Goal: Find specific page/section: Find specific page/section

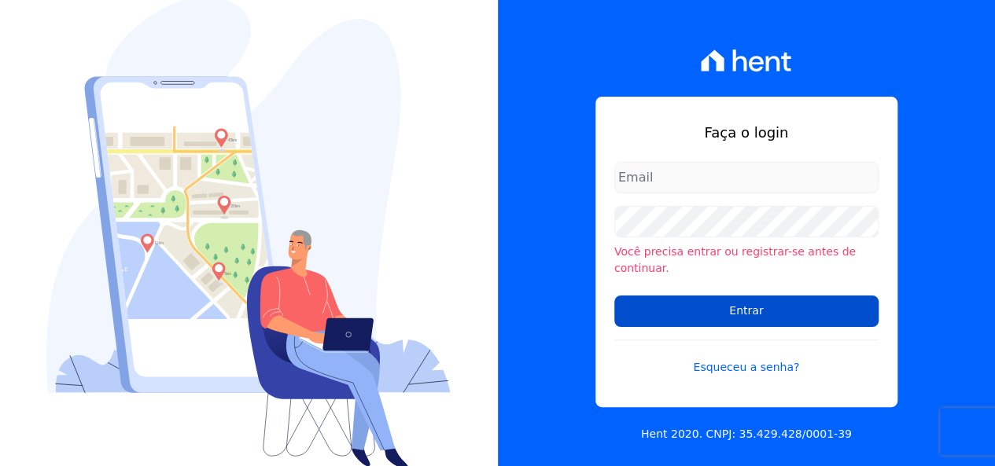
click at [661, 297] on input "Entrar" at bounding box center [746, 311] width 264 height 31
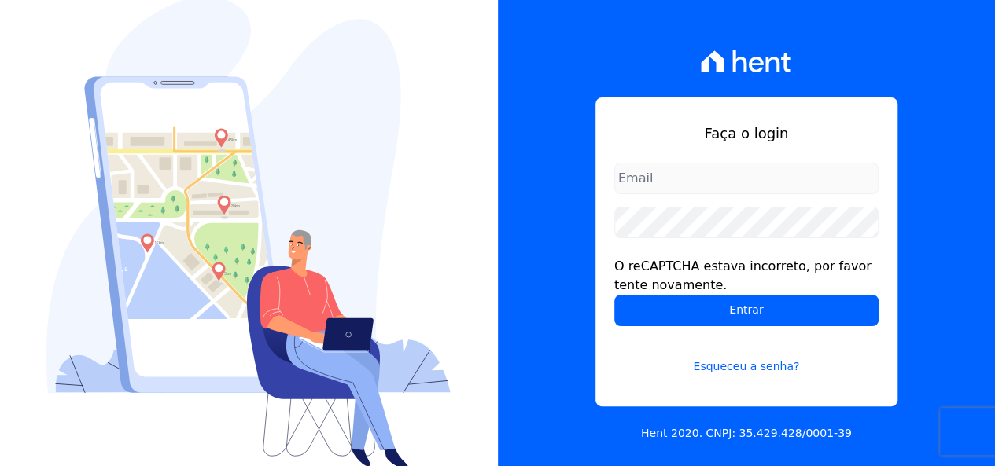
type input "loyane@jcrcob.com.br"
click at [694, 186] on input "loyane@jcrcob.com.br" at bounding box center [746, 178] width 264 height 31
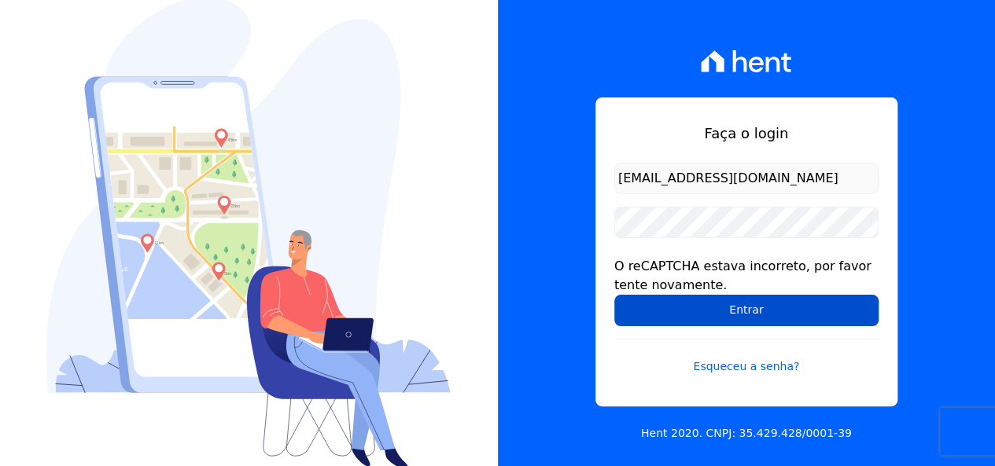
click at [778, 304] on input "Entrar" at bounding box center [746, 310] width 264 height 31
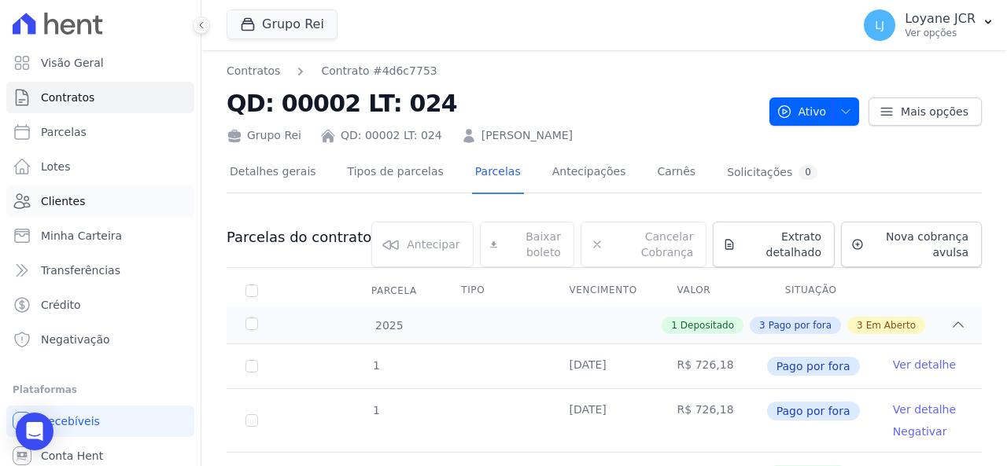
click at [72, 190] on link "Clientes" at bounding box center [100, 201] width 188 height 31
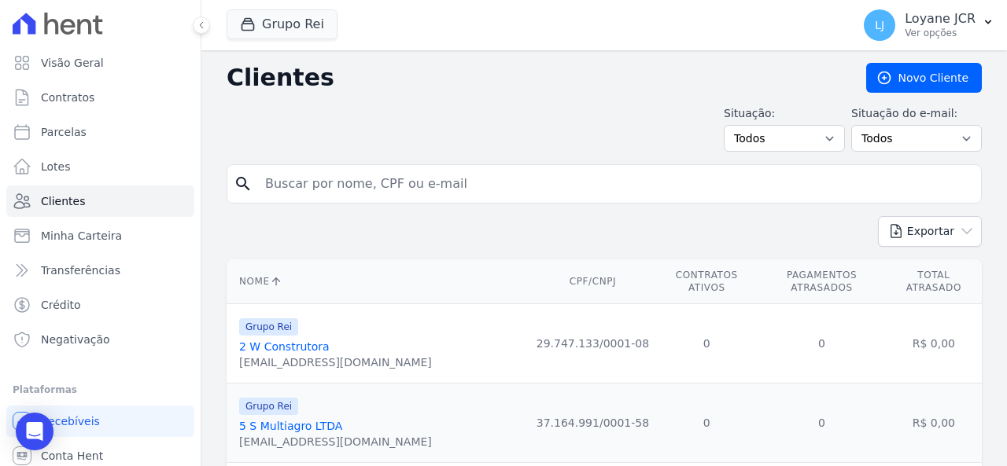
click at [392, 190] on input "search" at bounding box center [615, 183] width 719 height 31
paste input "026.951.405-84"
type input "026.951.405-84"
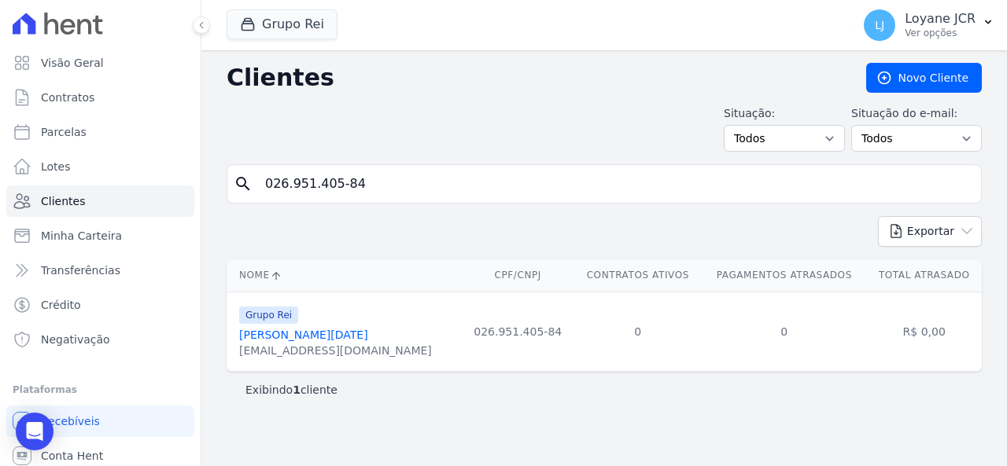
click at [323, 326] on div "Grupo Rei Patricia Lucia Da Silva renes.prado@brf-br.com" at bounding box center [335, 331] width 193 height 53
click at [325, 343] on div "renes.prado@brf-br.com" at bounding box center [335, 351] width 193 height 16
click at [324, 331] on link "Patricia Lucia Da Silva" at bounding box center [303, 335] width 129 height 13
